Goal: Transaction & Acquisition: Register for event/course

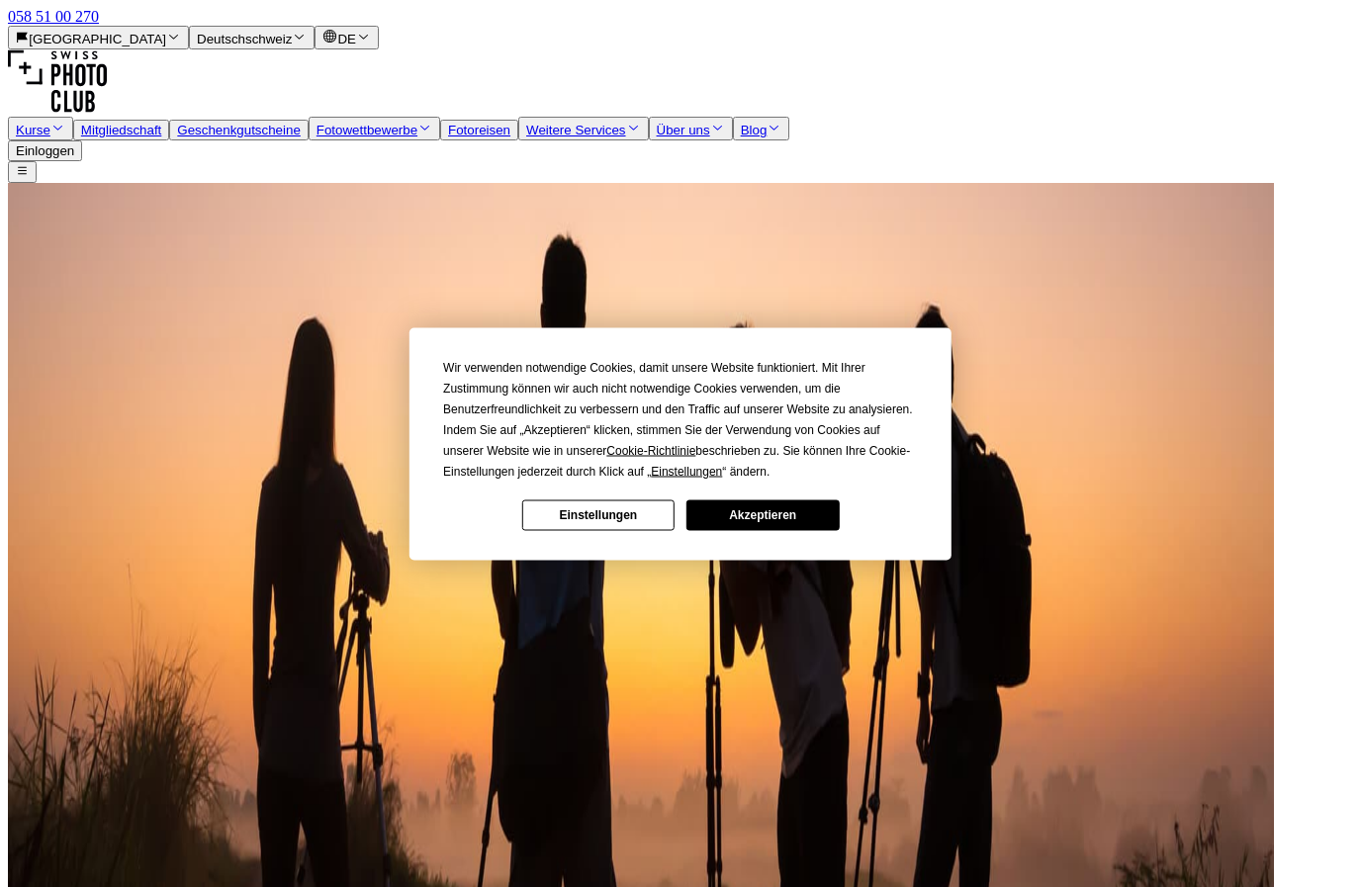
click at [793, 530] on button "Akzeptieren" at bounding box center [762, 514] width 152 height 31
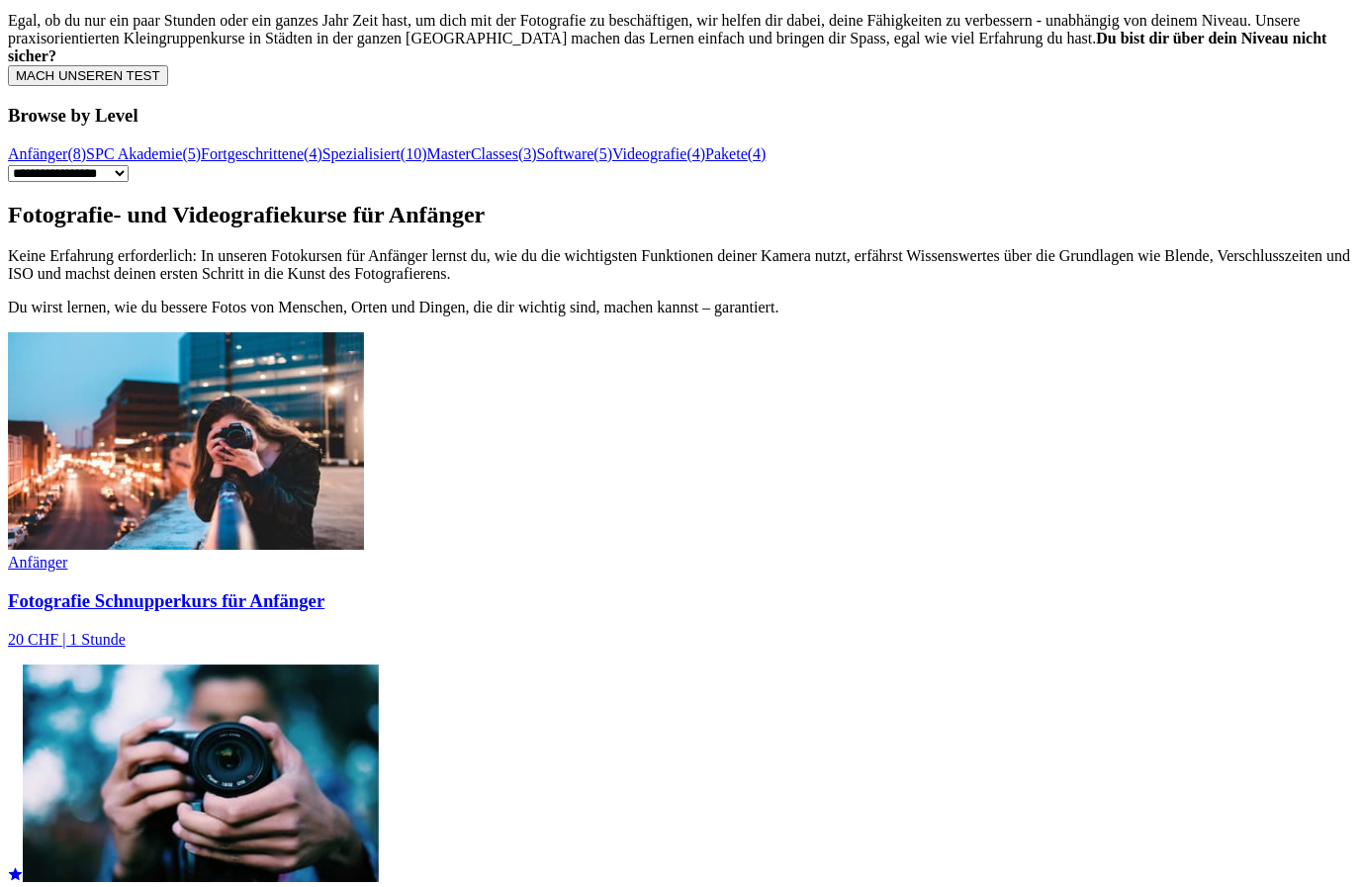
scroll to position [962, 0]
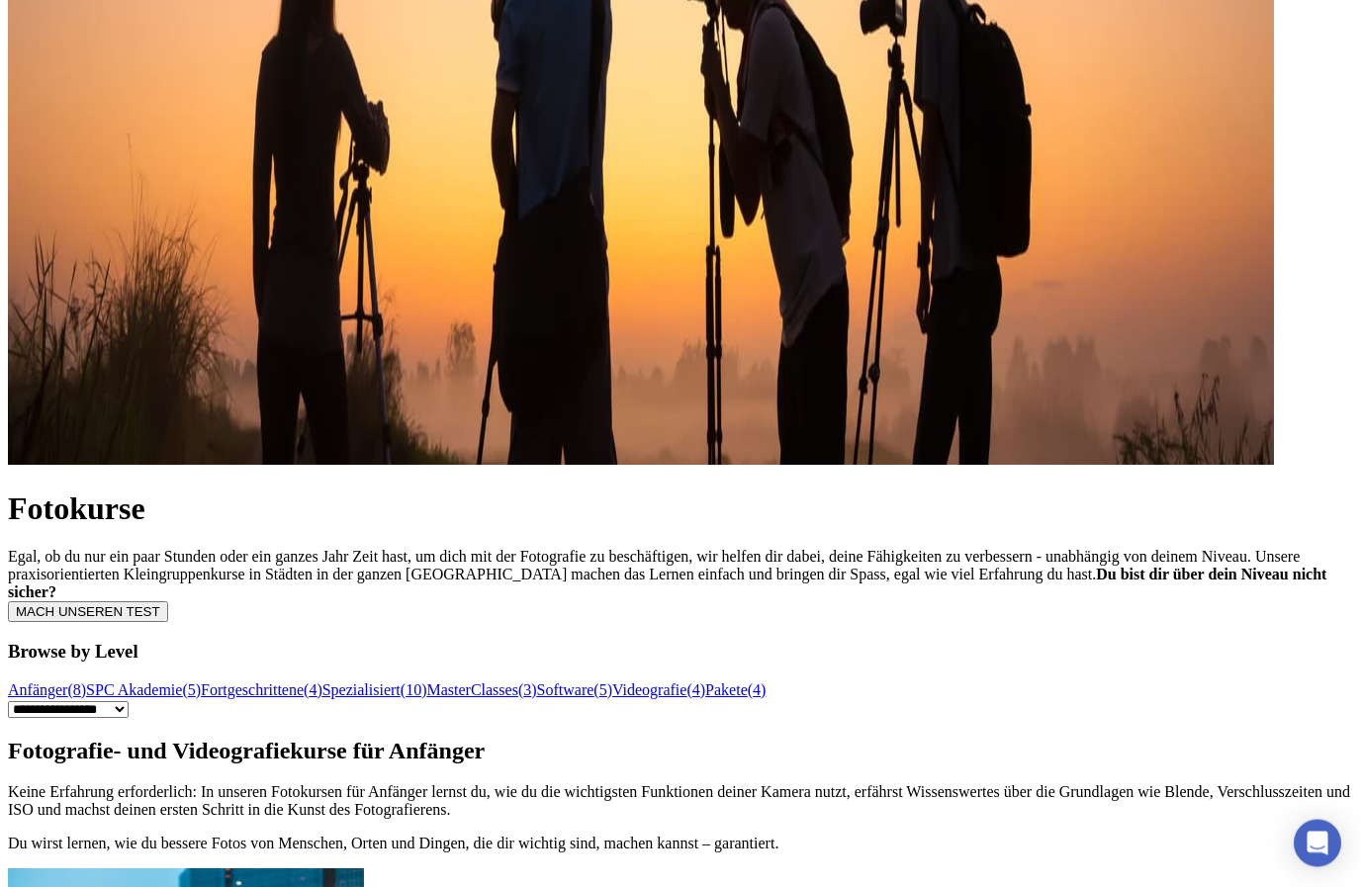
scroll to position [426, 0]
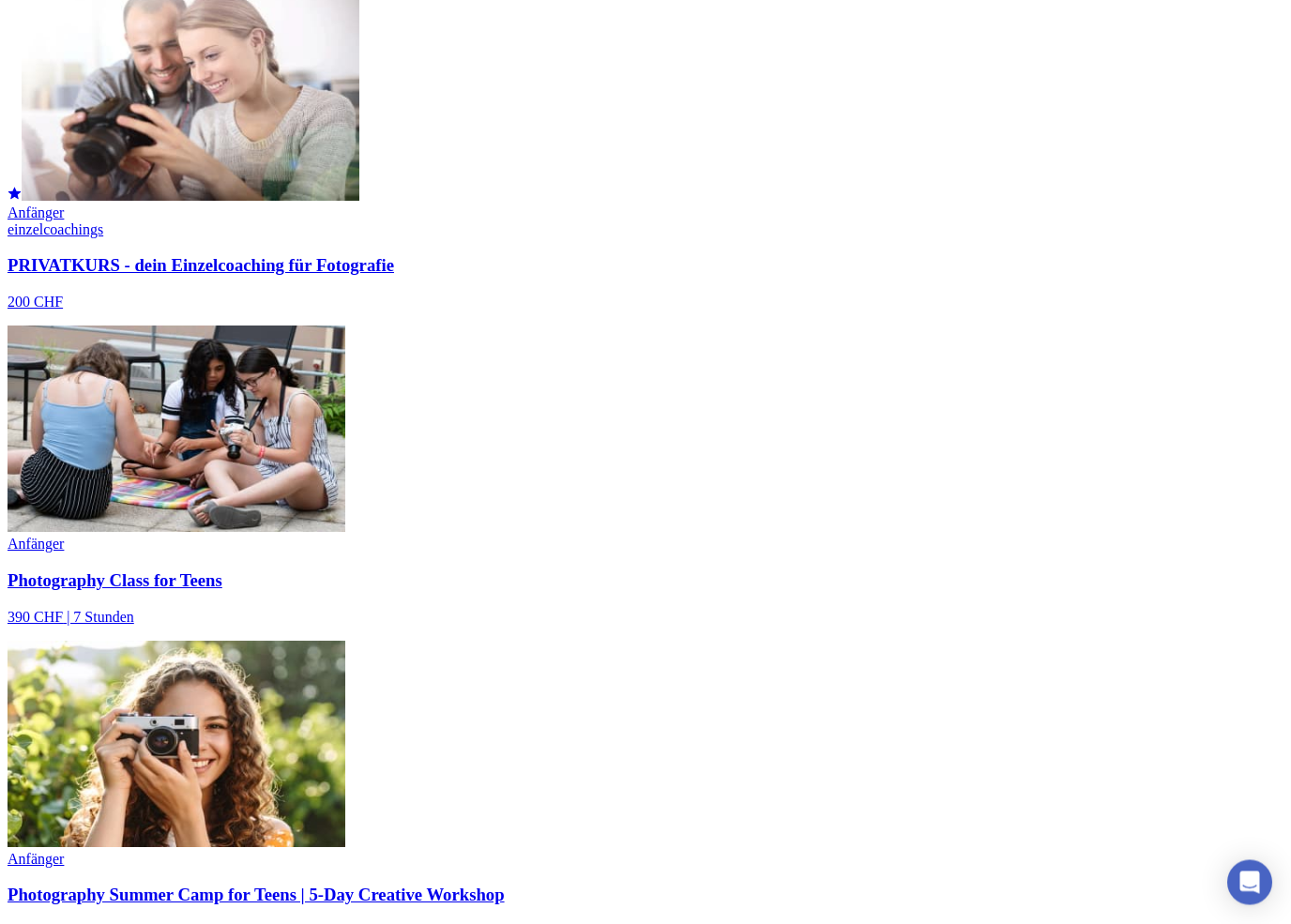
scroll to position [2183, 0]
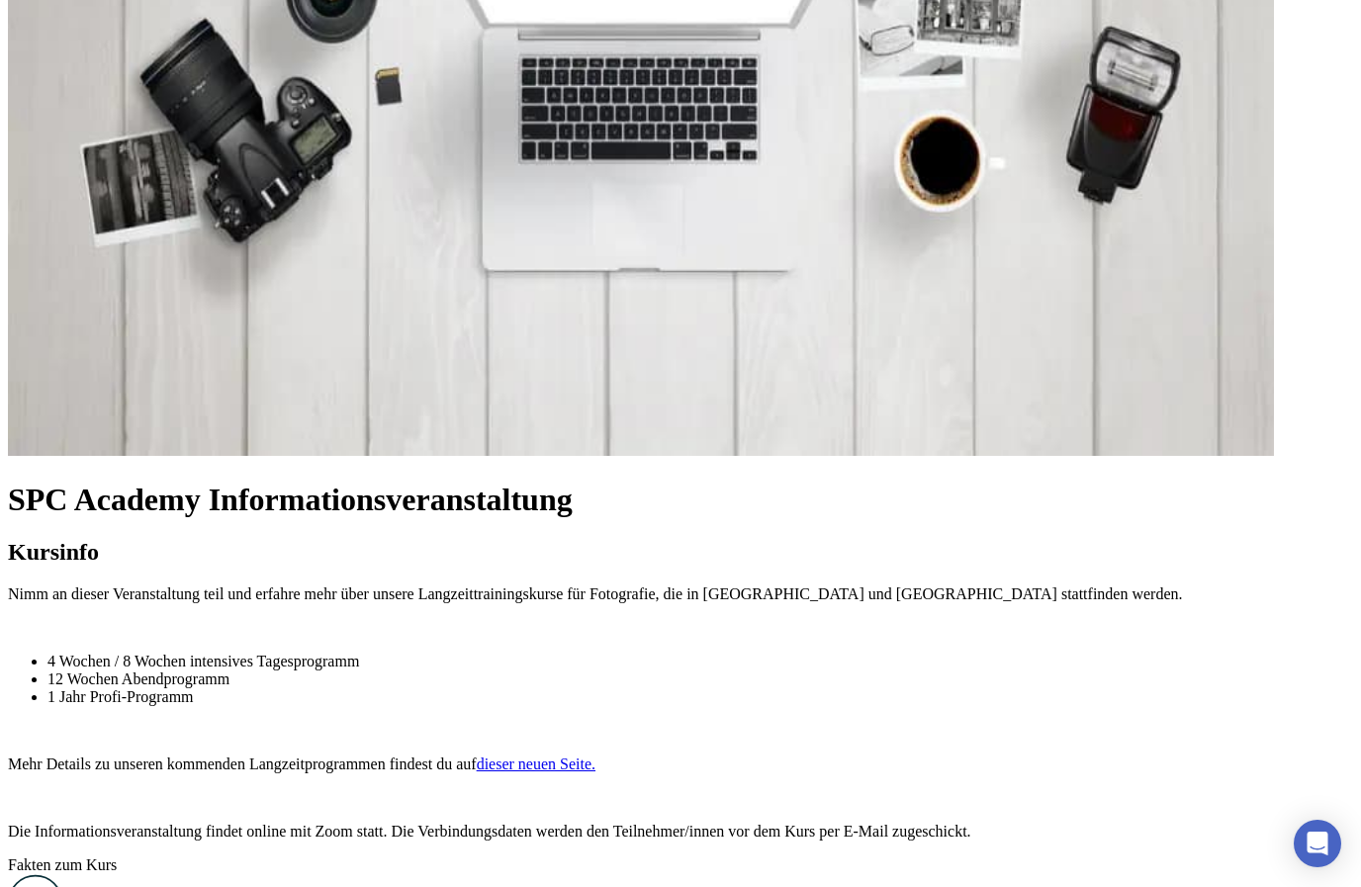
scroll to position [437, 0]
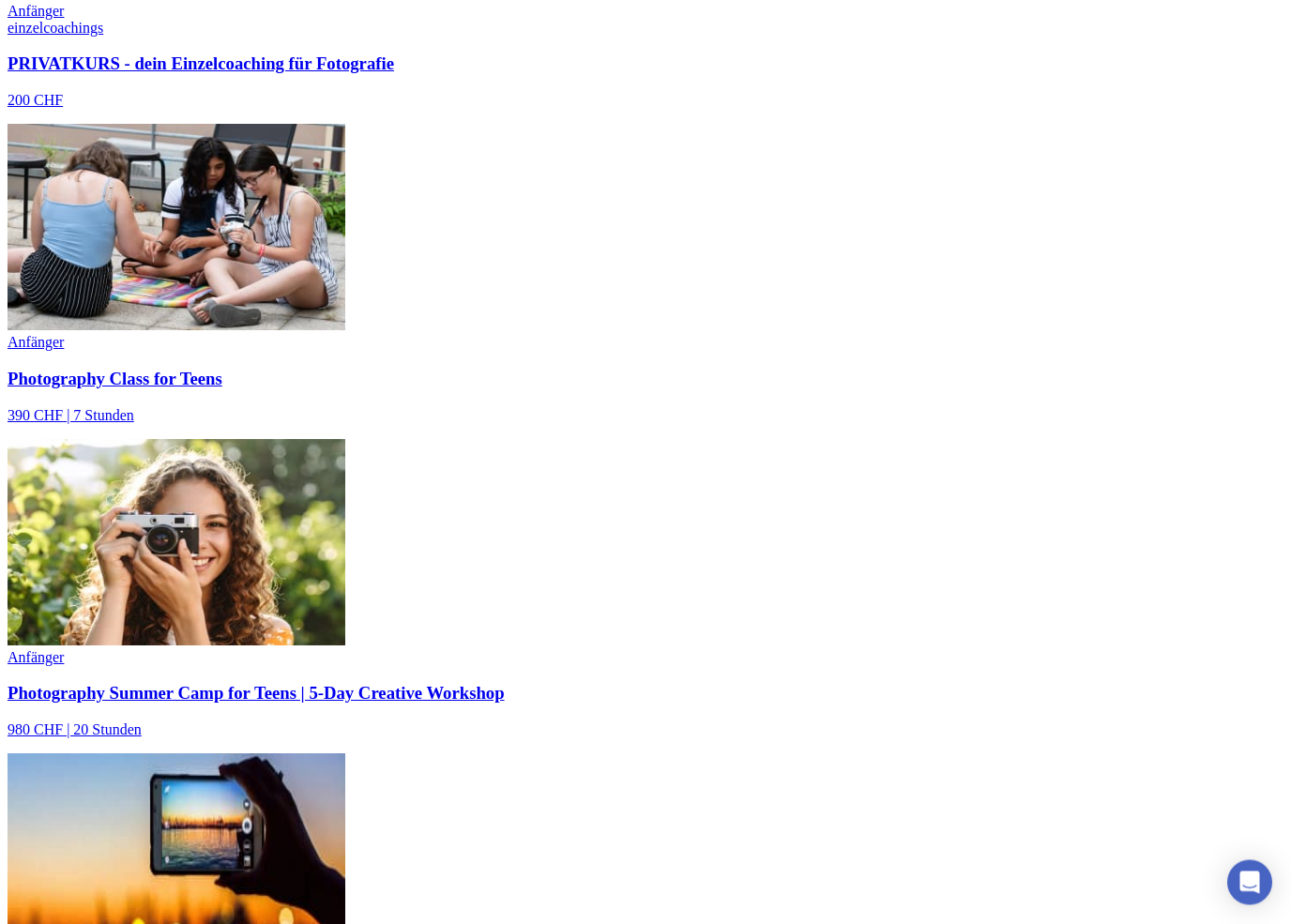
scroll to position [2416, 0]
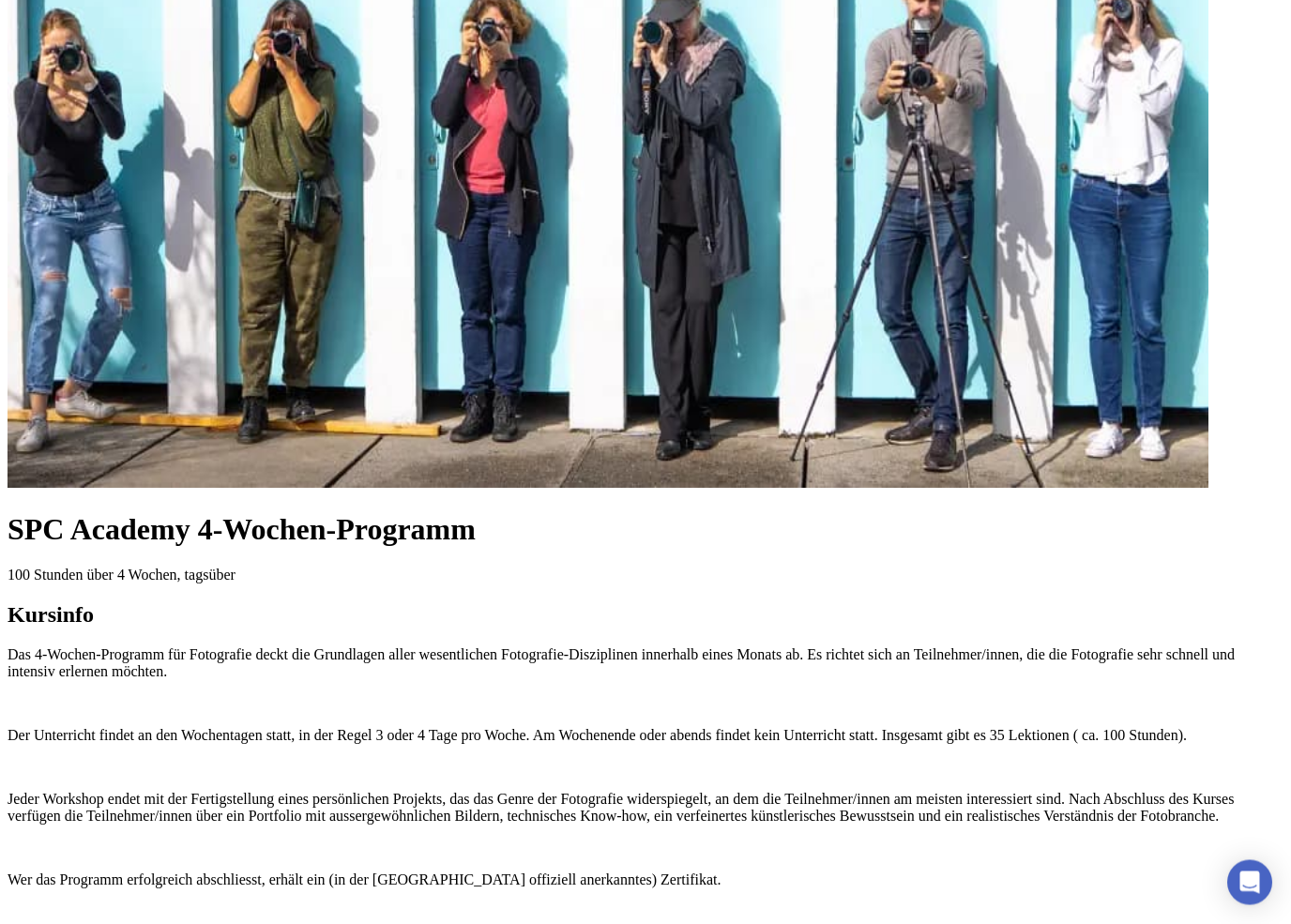
scroll to position [368, 0]
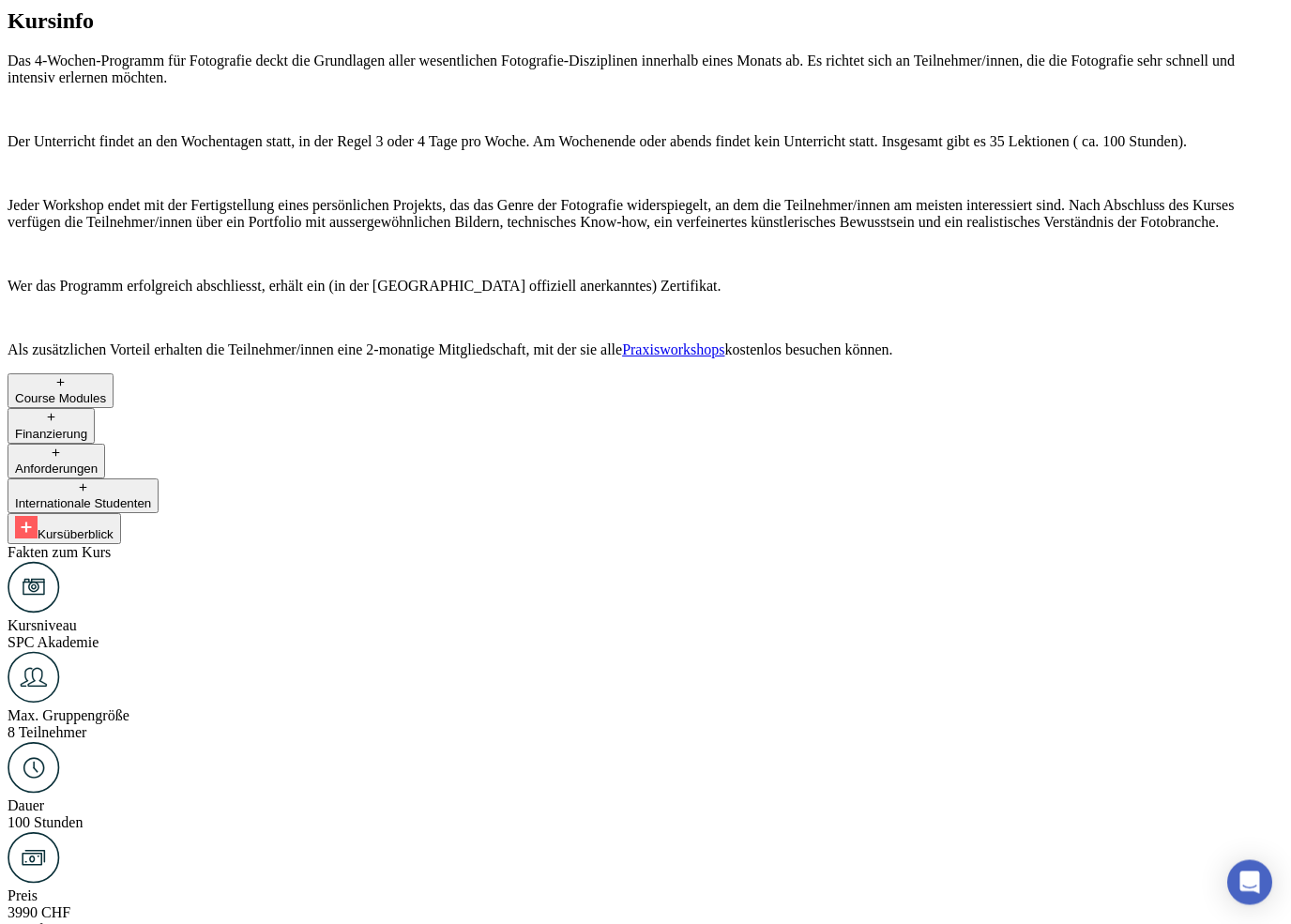
click at [68, 378] on div "button" at bounding box center [61, 385] width 91 height 15
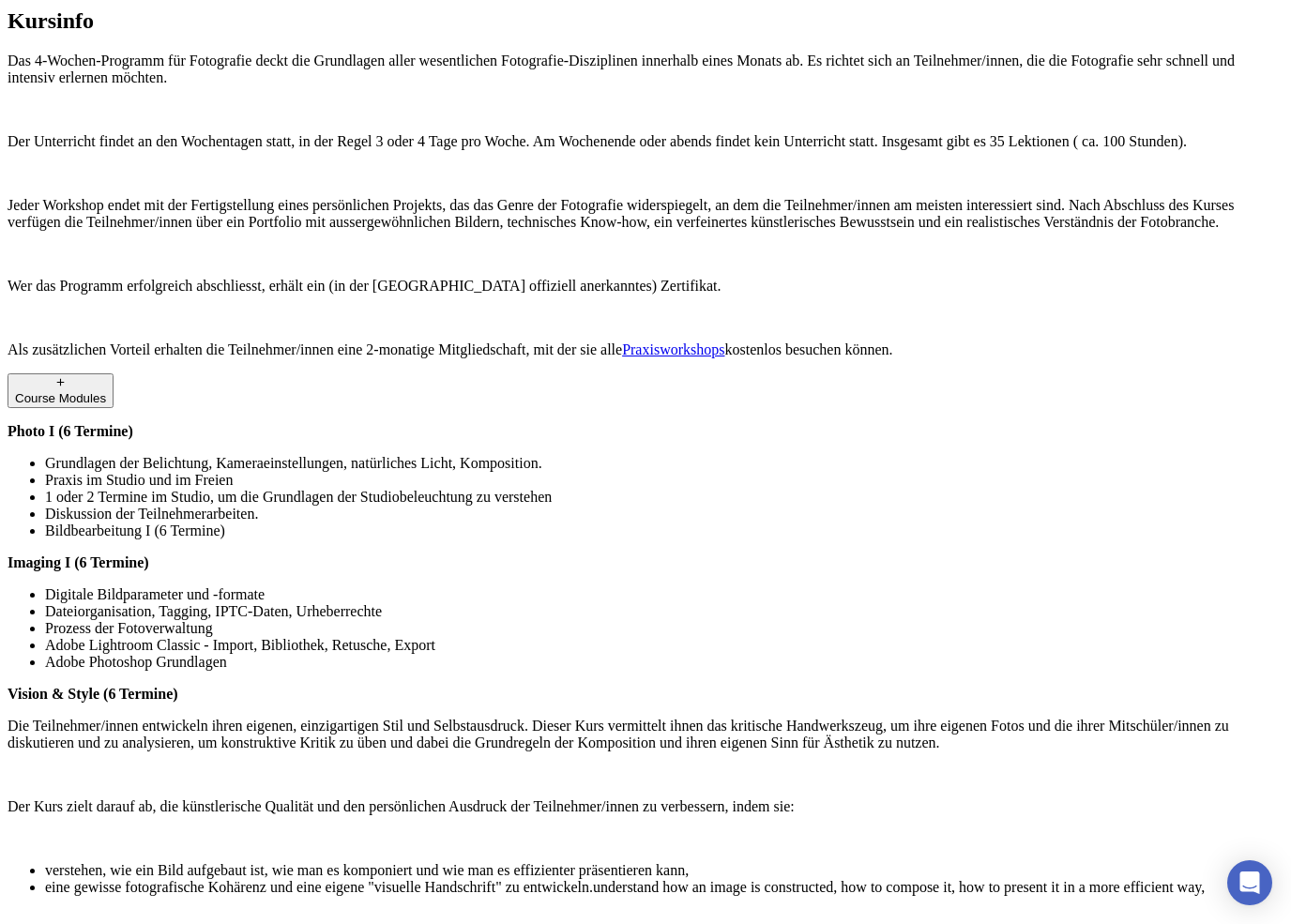
click at [83, 374] on button "Course Modules" at bounding box center [61, 391] width 106 height 35
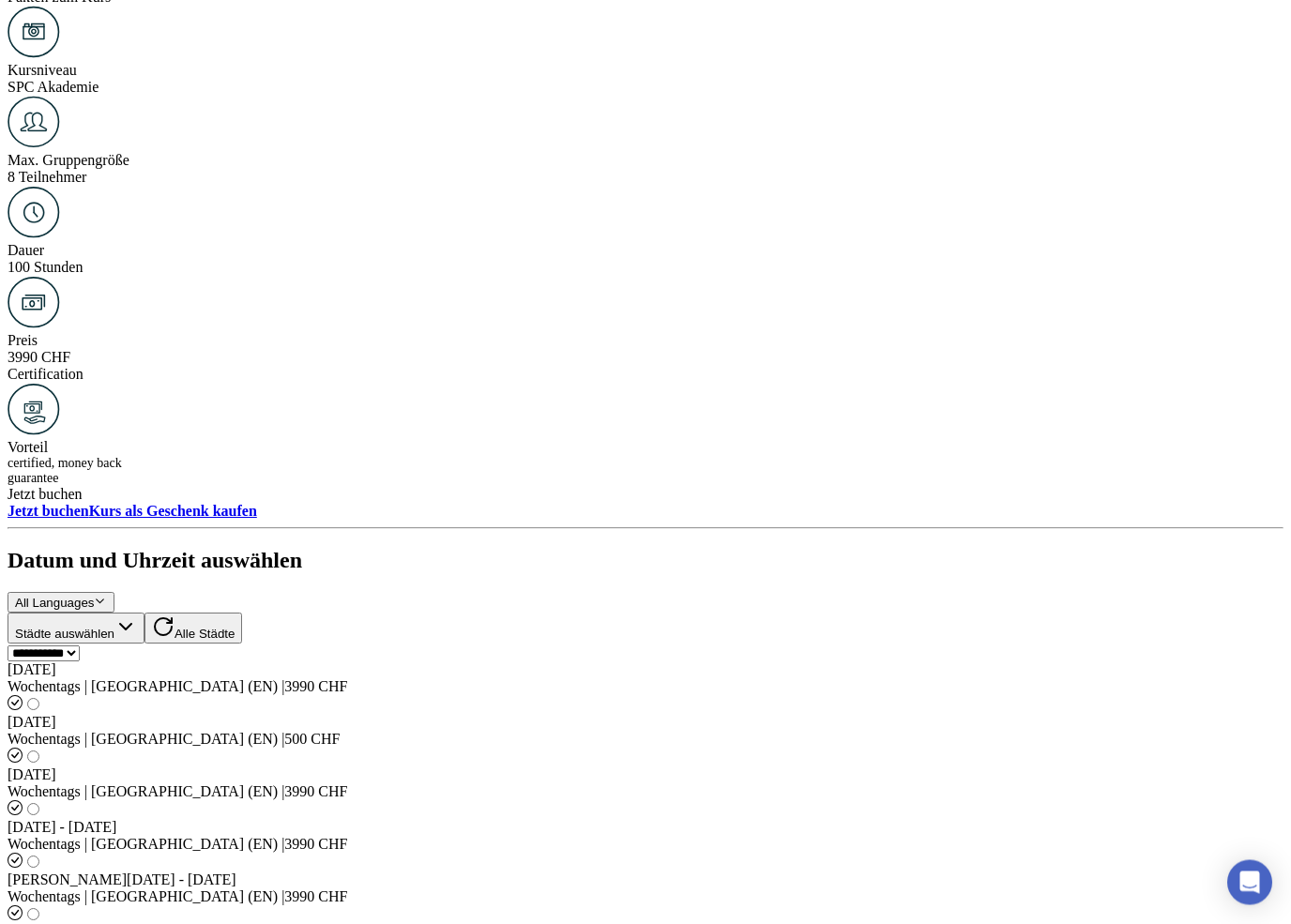
scroll to position [1511, 0]
click at [186, 660] on div "[DATE] Wochentags | [GEOGRAPHIC_DATA] (EN) | 3990 CHF" at bounding box center [645, 677] width 1276 height 34
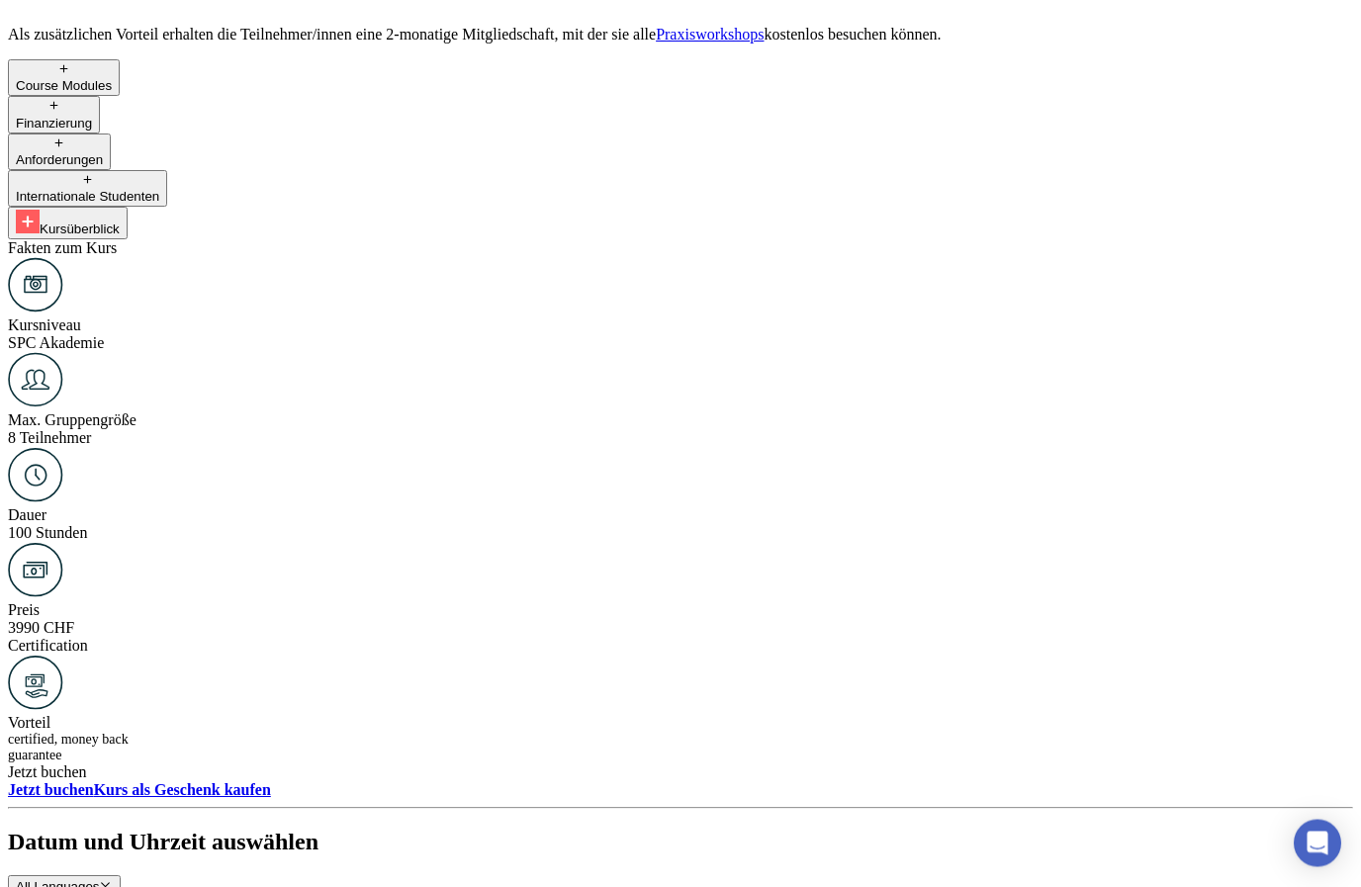
scroll to position [1316, 0]
